Goal: Information Seeking & Learning: Learn about a topic

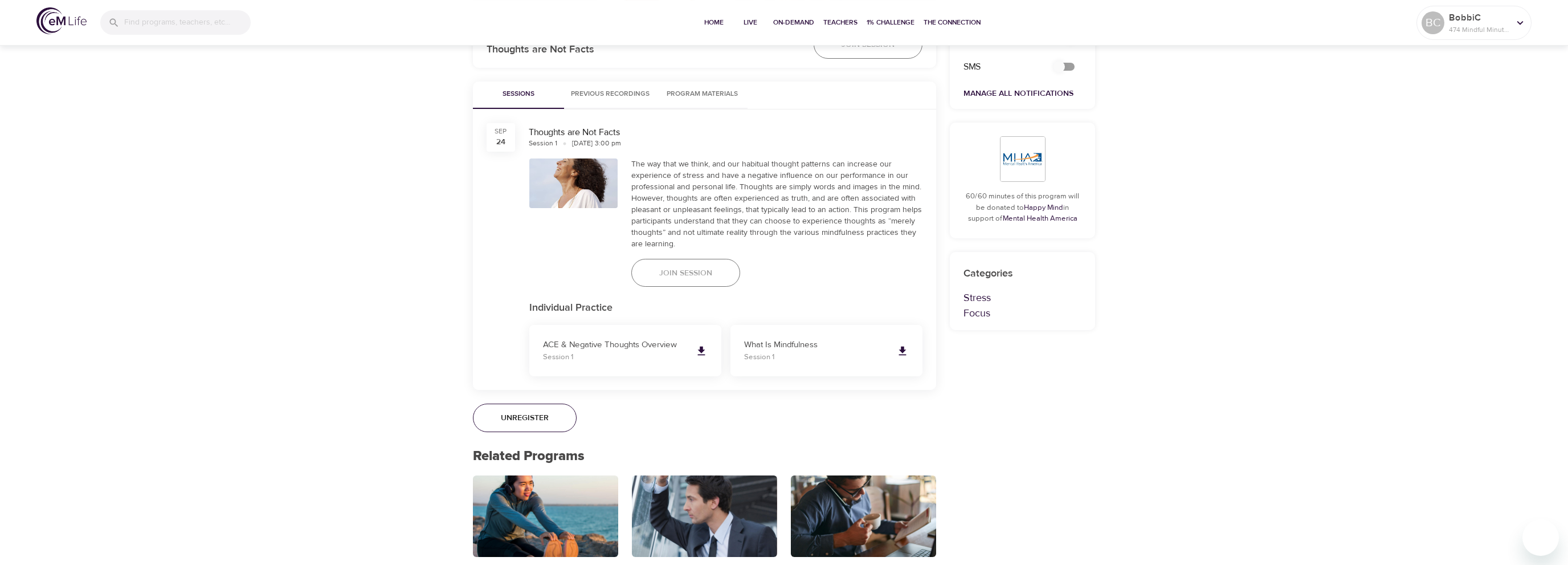
scroll to position [542, 0]
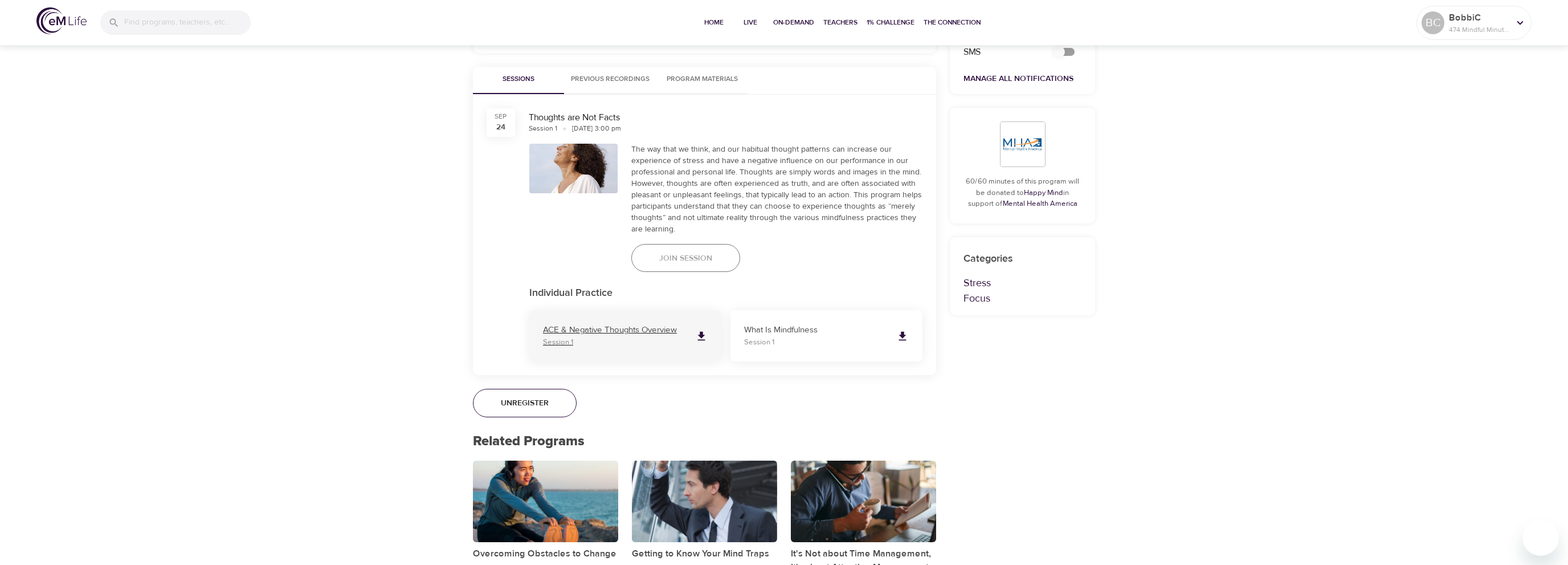
click at [626, 327] on p "ACE & Negative Thoughts Overview" at bounding box center [614, 330] width 143 height 13
click at [803, 334] on p "What Is Mindfulness" at bounding box center [816, 330] width 143 height 13
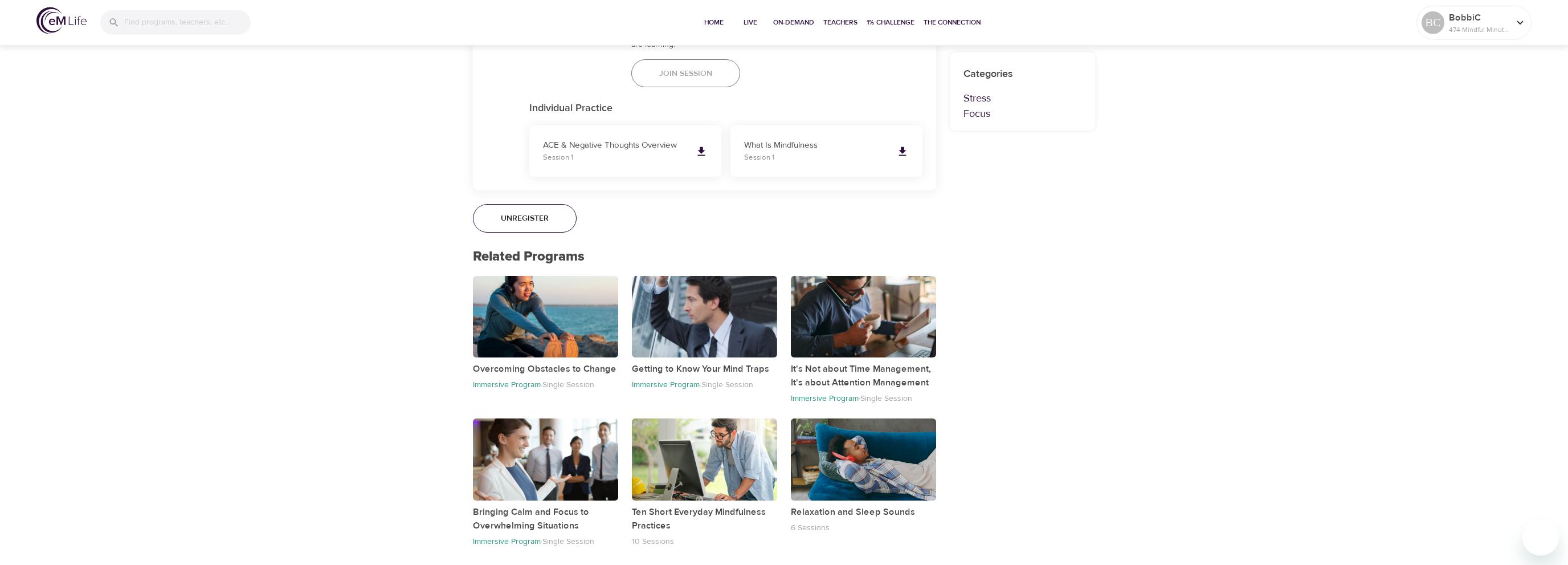
scroll to position [728, 0]
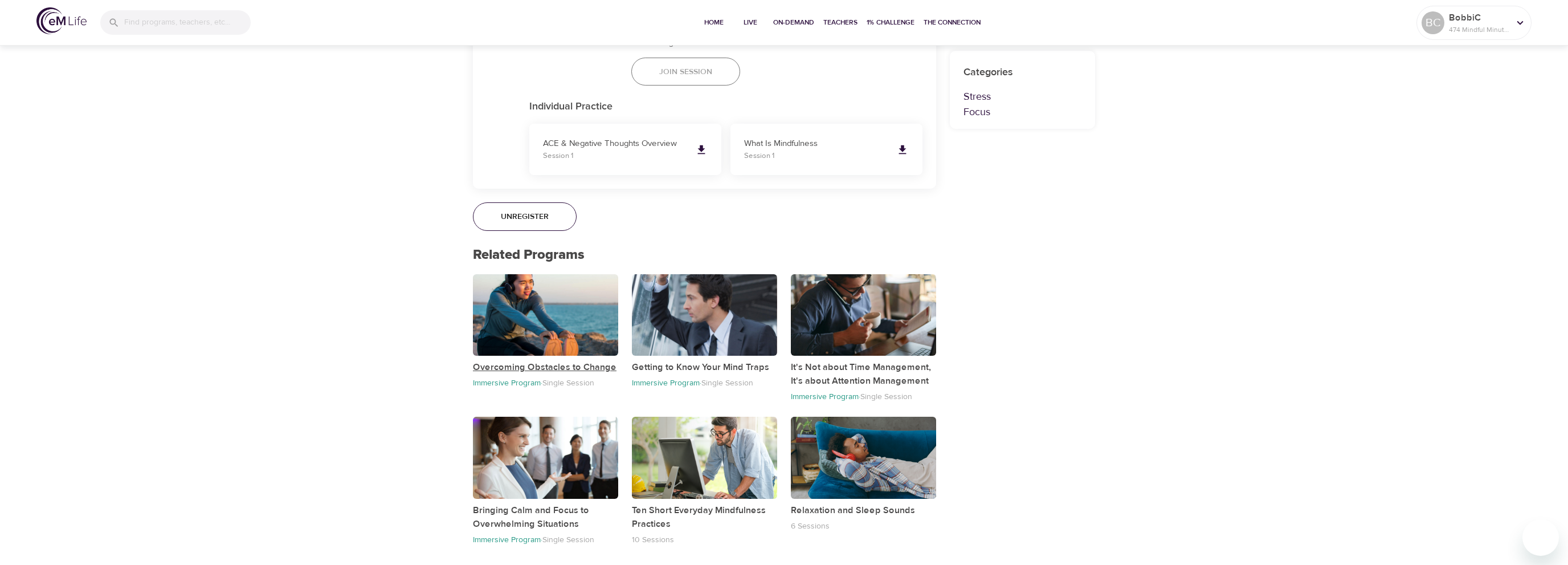
click at [542, 365] on p "Overcoming Obstacles to Change" at bounding box center [545, 367] width 145 height 14
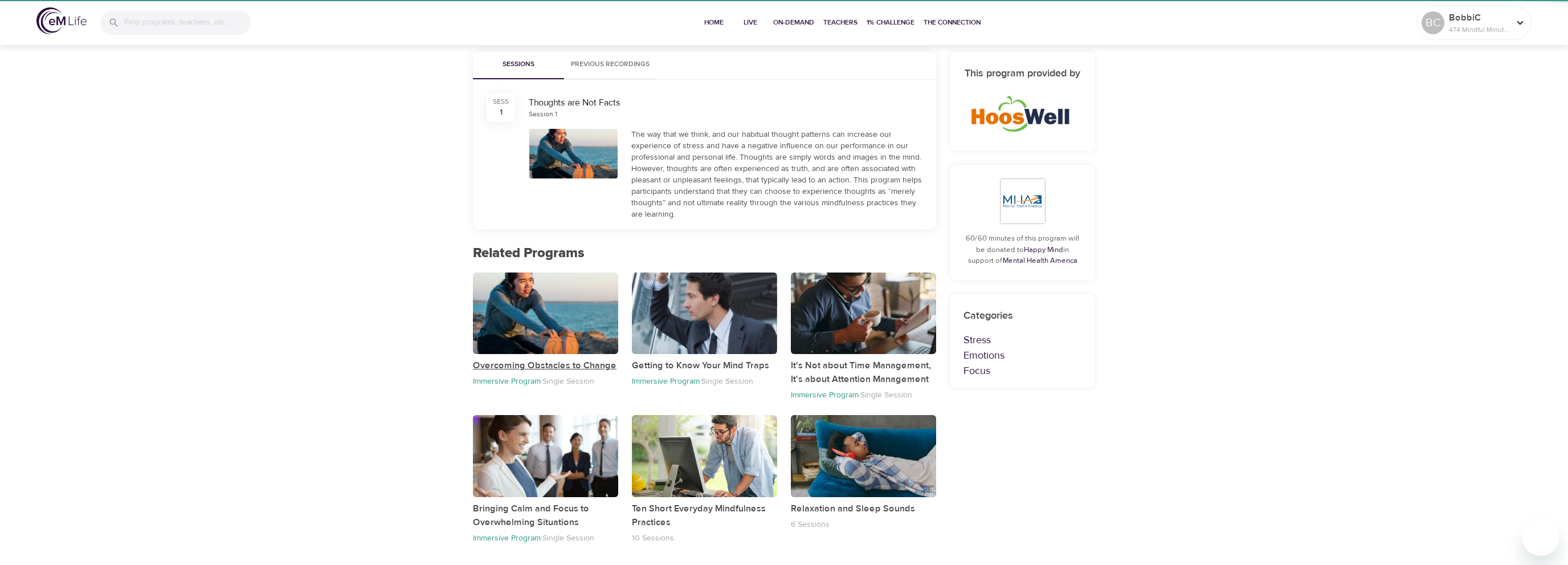
scroll to position [89, 0]
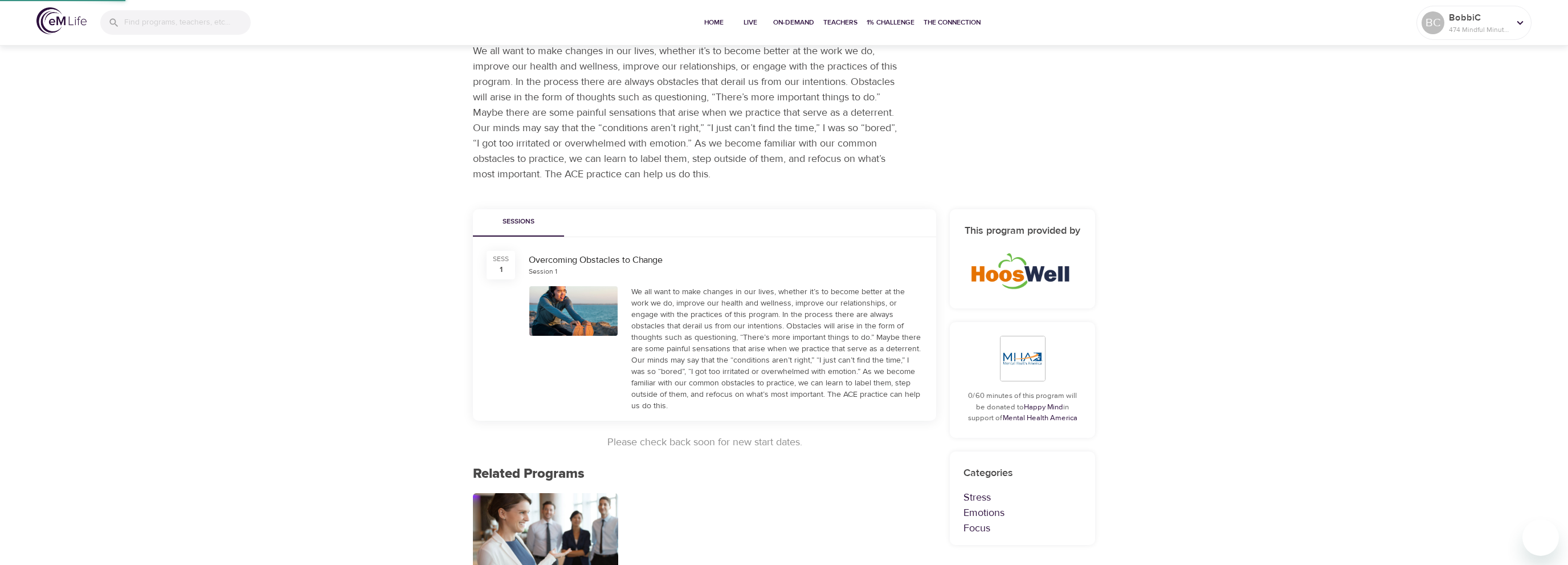
scroll to position [124, 0]
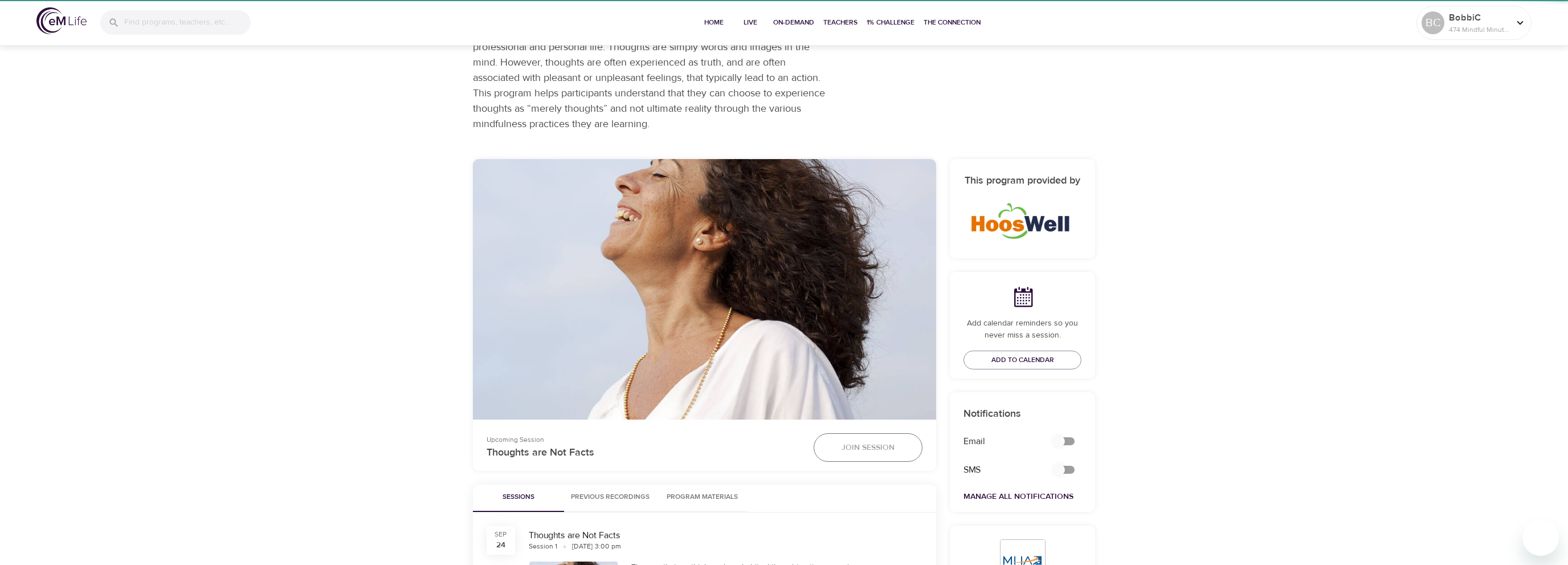
checkbox input "true"
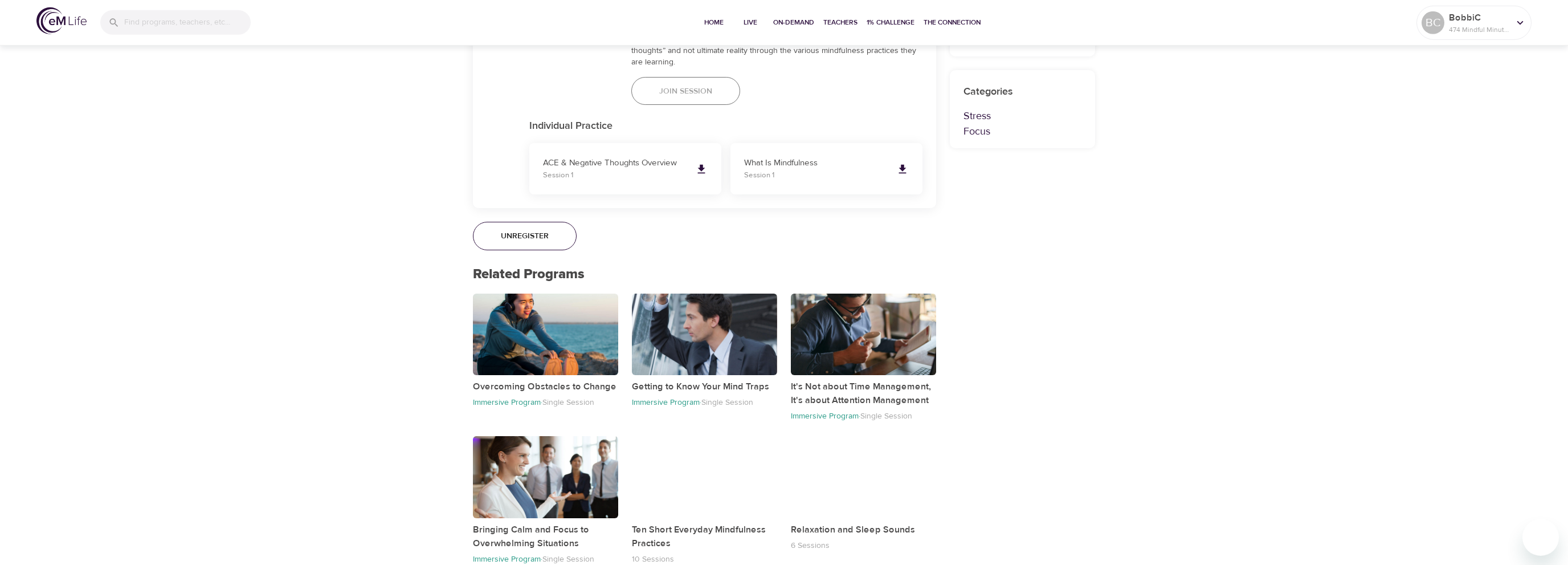
scroll to position [728, 0]
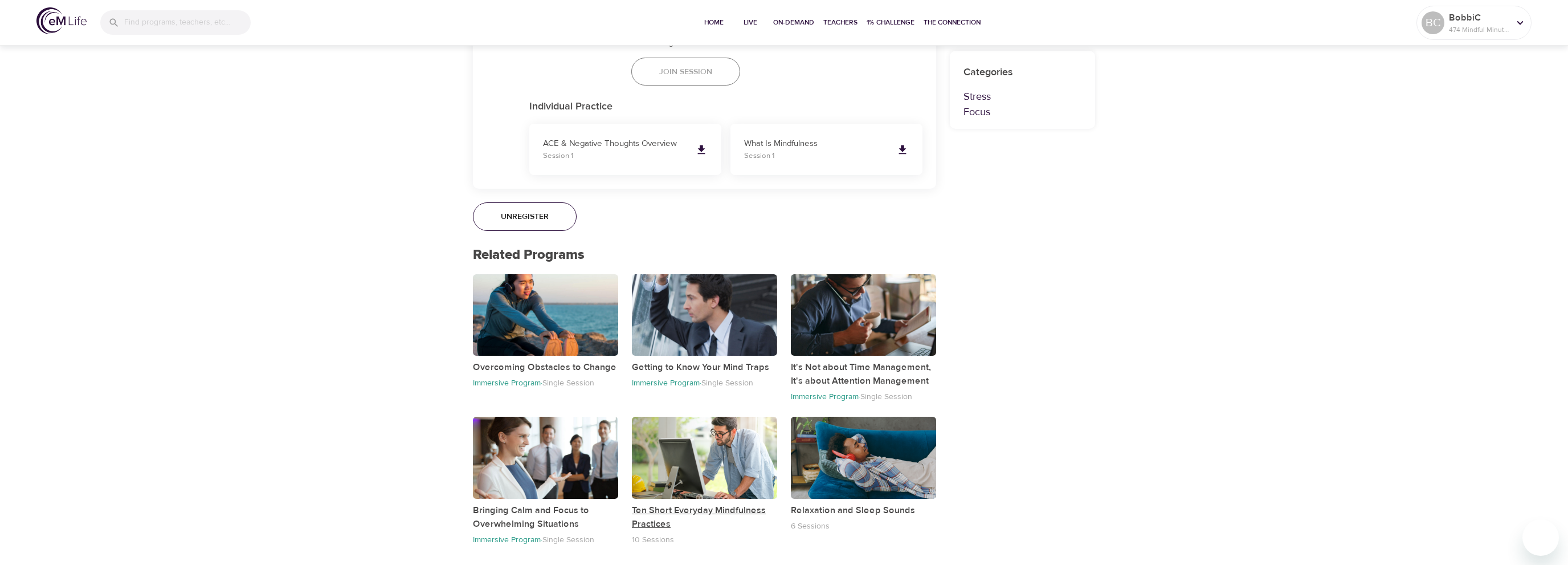
click at [655, 507] on p "Ten Short Everyday Mindfulness Practices" at bounding box center [704, 517] width 145 height 27
